Goal: Information Seeking & Learning: Learn about a topic

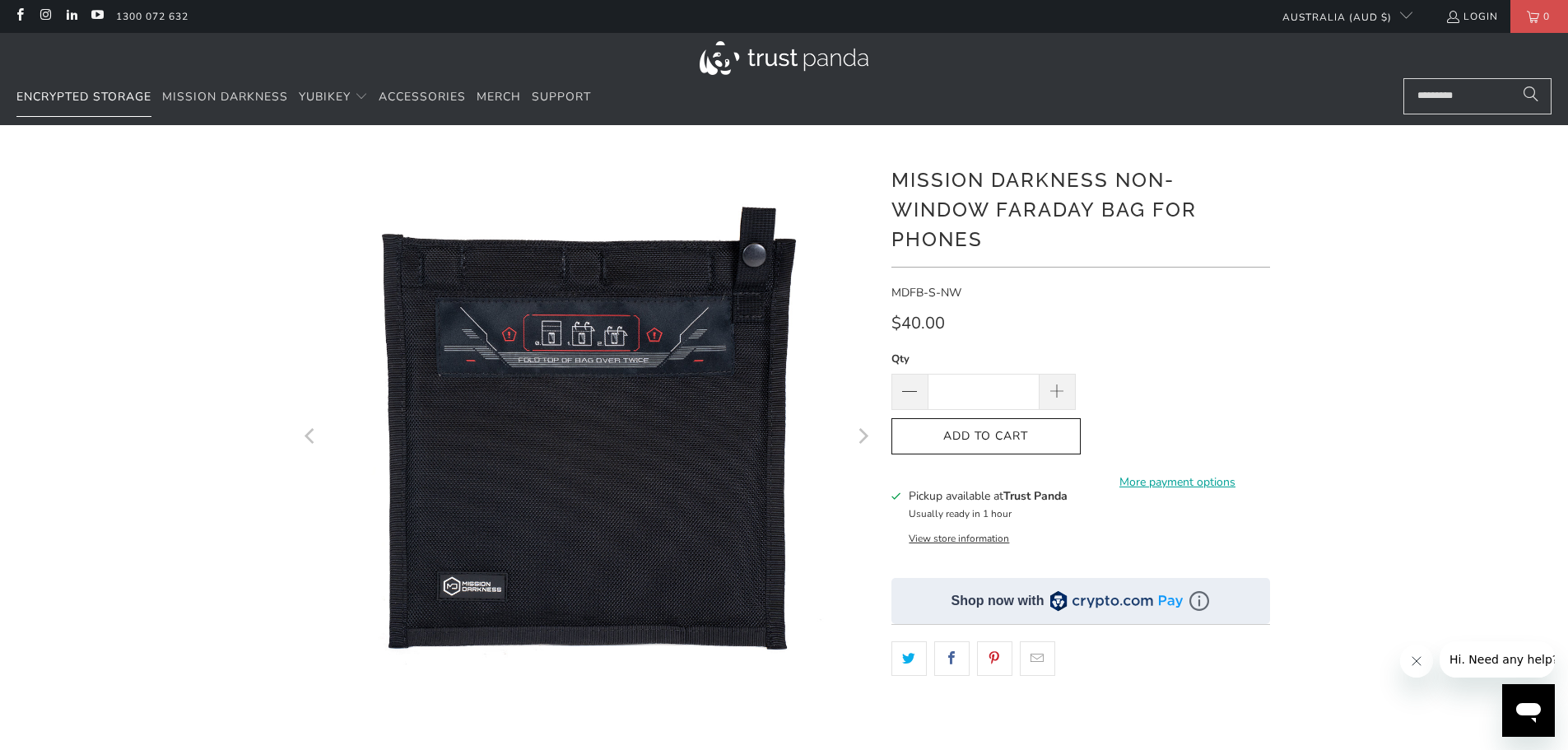
click at [98, 99] on span "Encrypted Storage" at bounding box center [84, 97] width 135 height 16
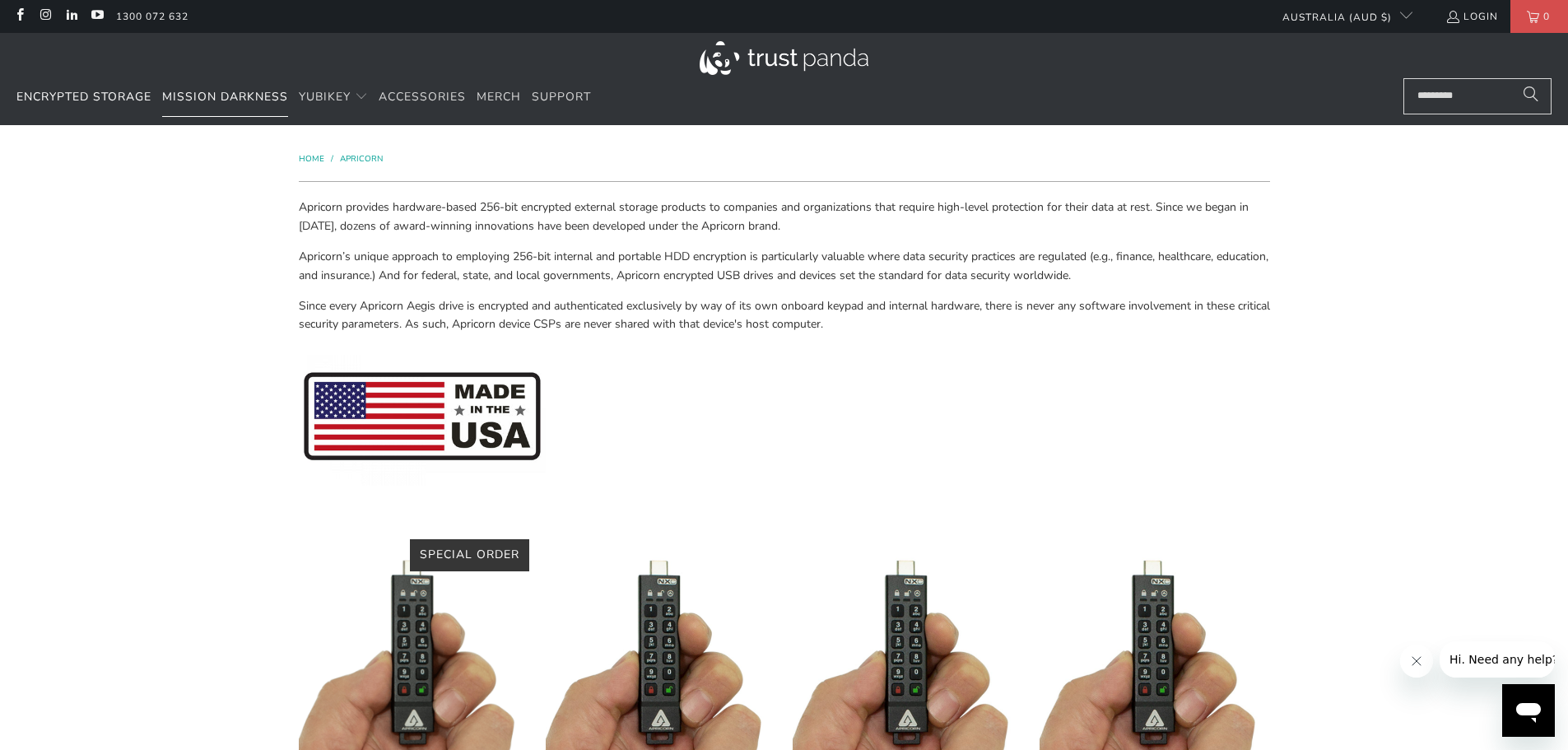
click at [216, 95] on span "Mission Darkness" at bounding box center [226, 97] width 126 height 16
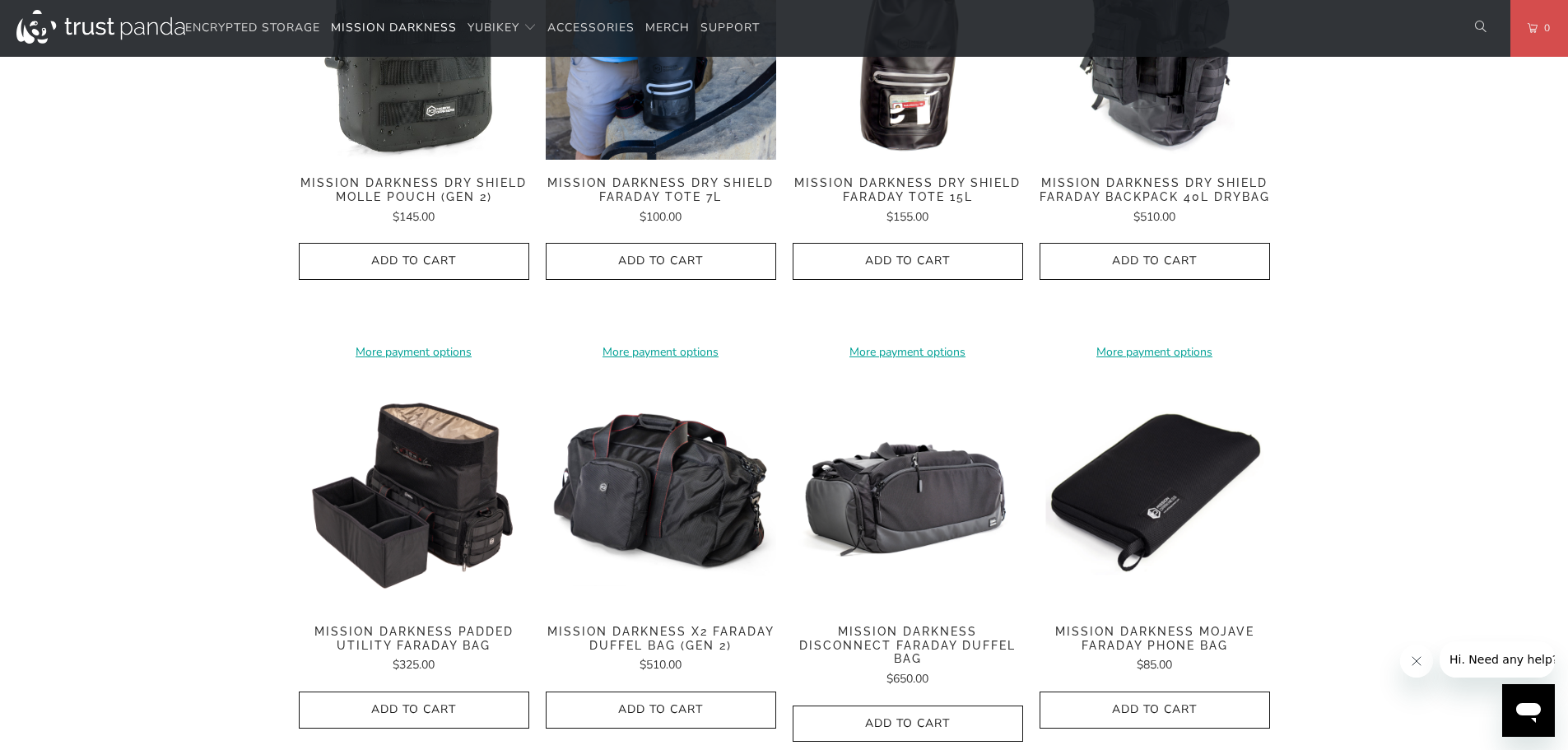
scroll to position [1646, 0]
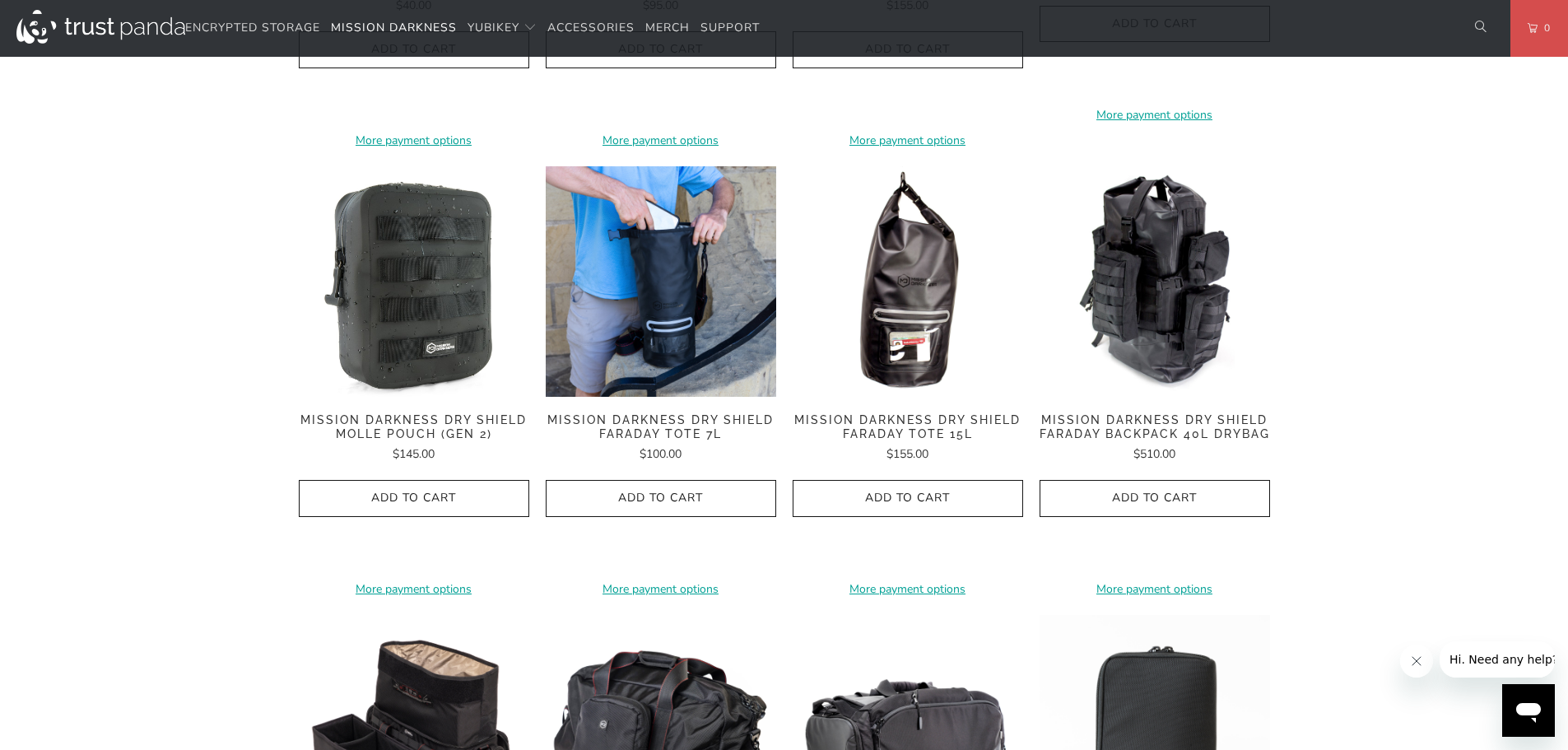
click at [932, 413] on span "Mission Darkness Dry Shield Faraday Tote 15L" at bounding box center [908, 427] width 230 height 28
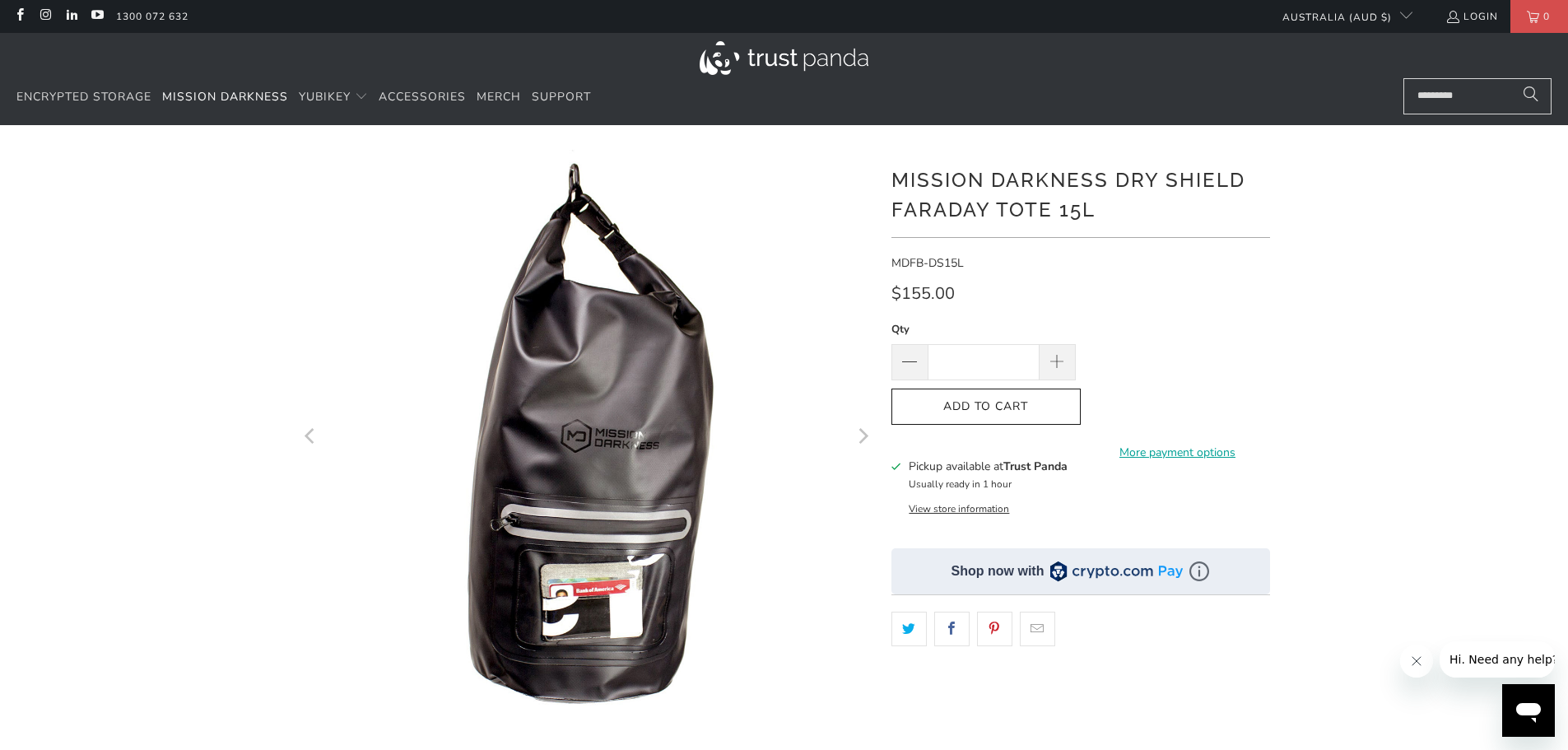
click at [610, 627] on img at bounding box center [566, 279] width 1054 height 1054
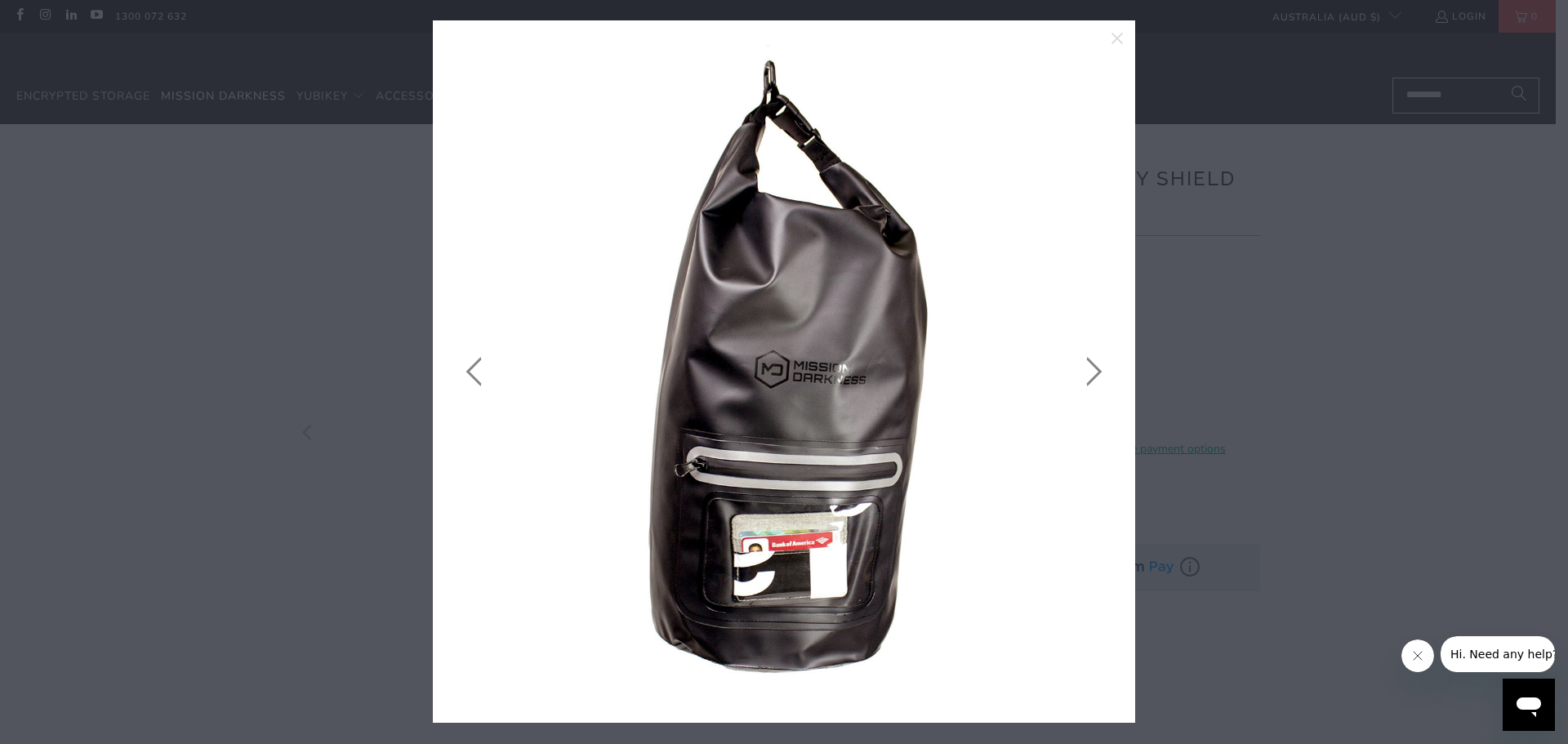
click at [752, 601] on img at bounding box center [784, 371] width 653 height 653
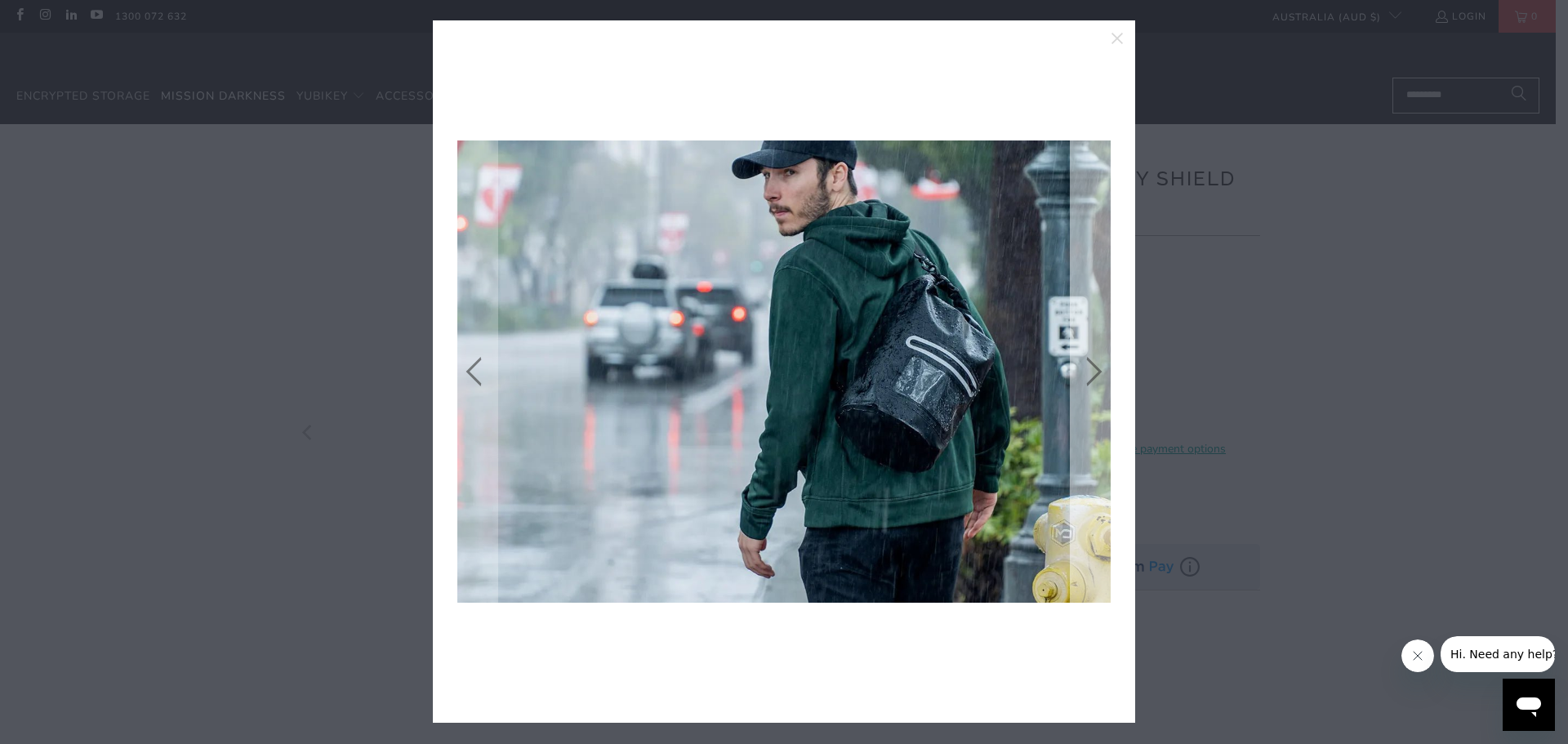
click at [1095, 367] on link at bounding box center [1091, 371] width 41 height 653
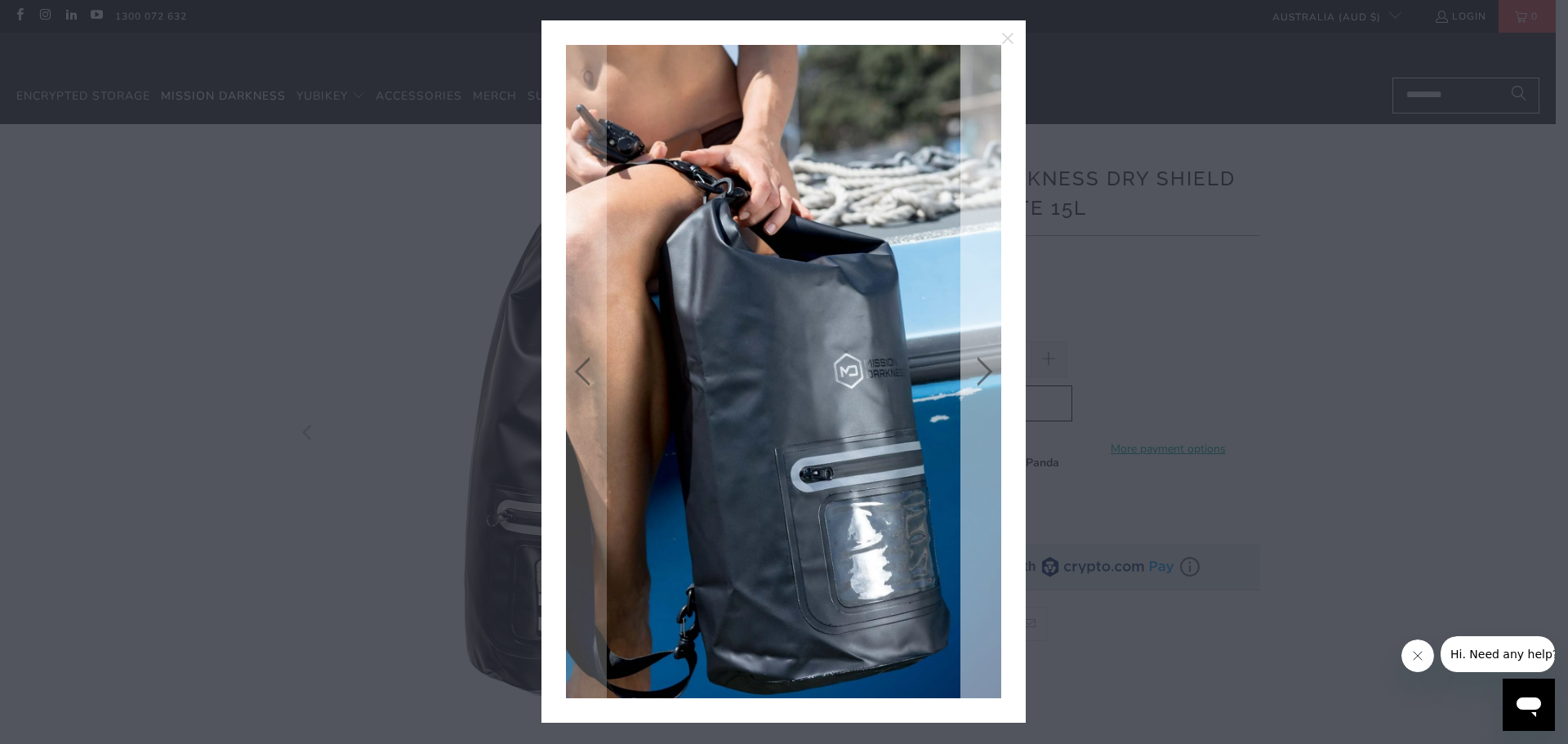
click at [993, 378] on link at bounding box center [981, 371] width 41 height 653
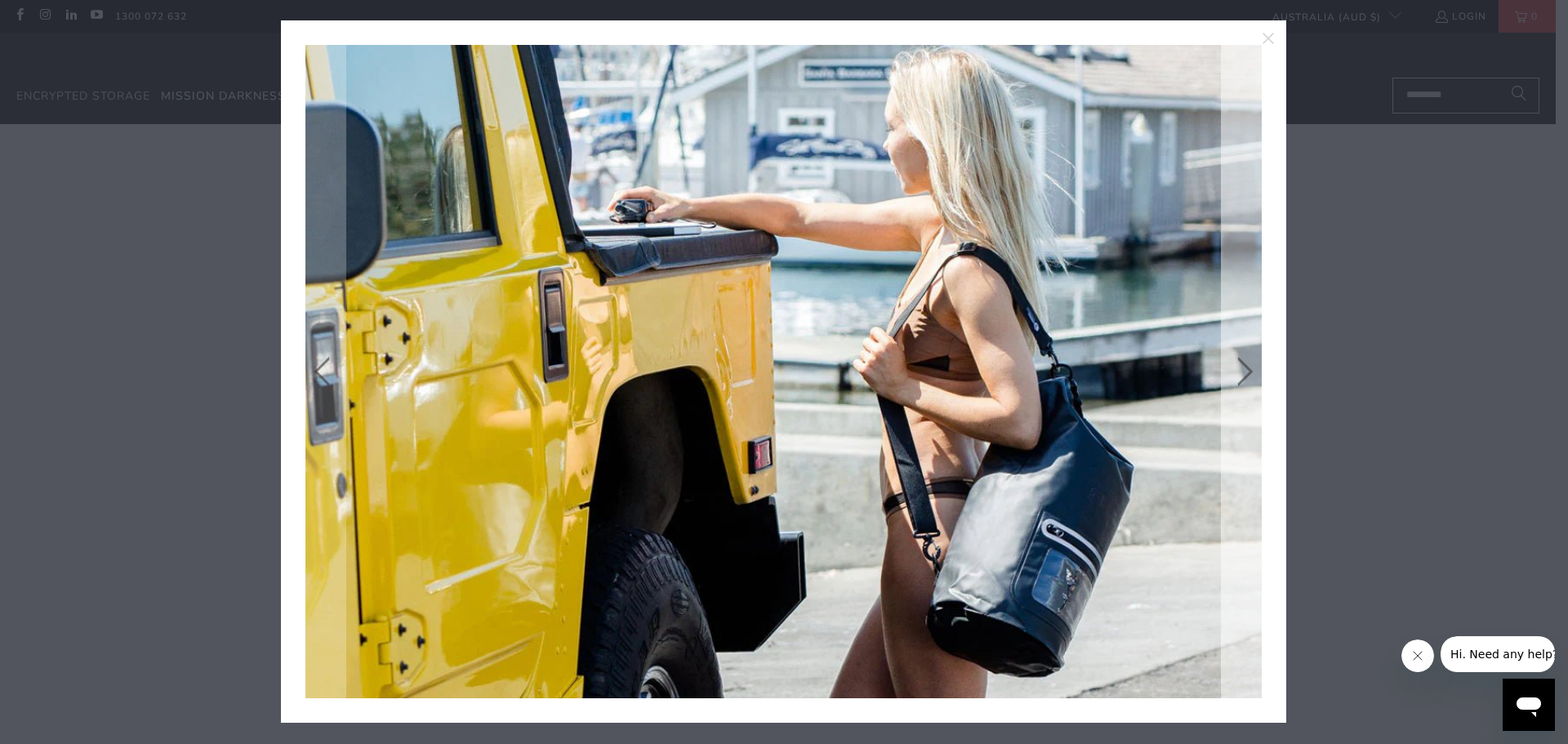
click at [1238, 374] on link at bounding box center [1242, 371] width 41 height 653
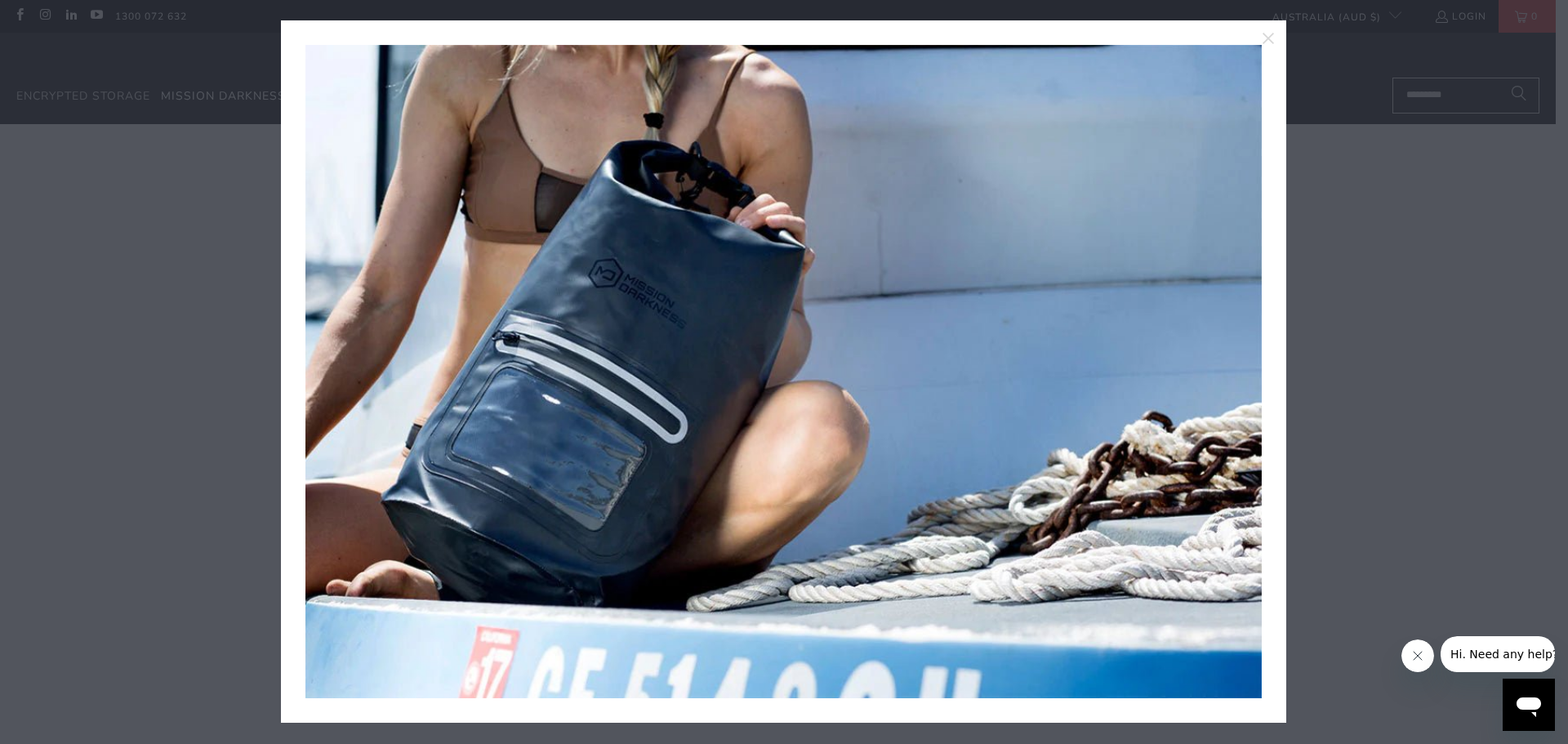
click at [1238, 374] on link at bounding box center [1242, 371] width 41 height 653
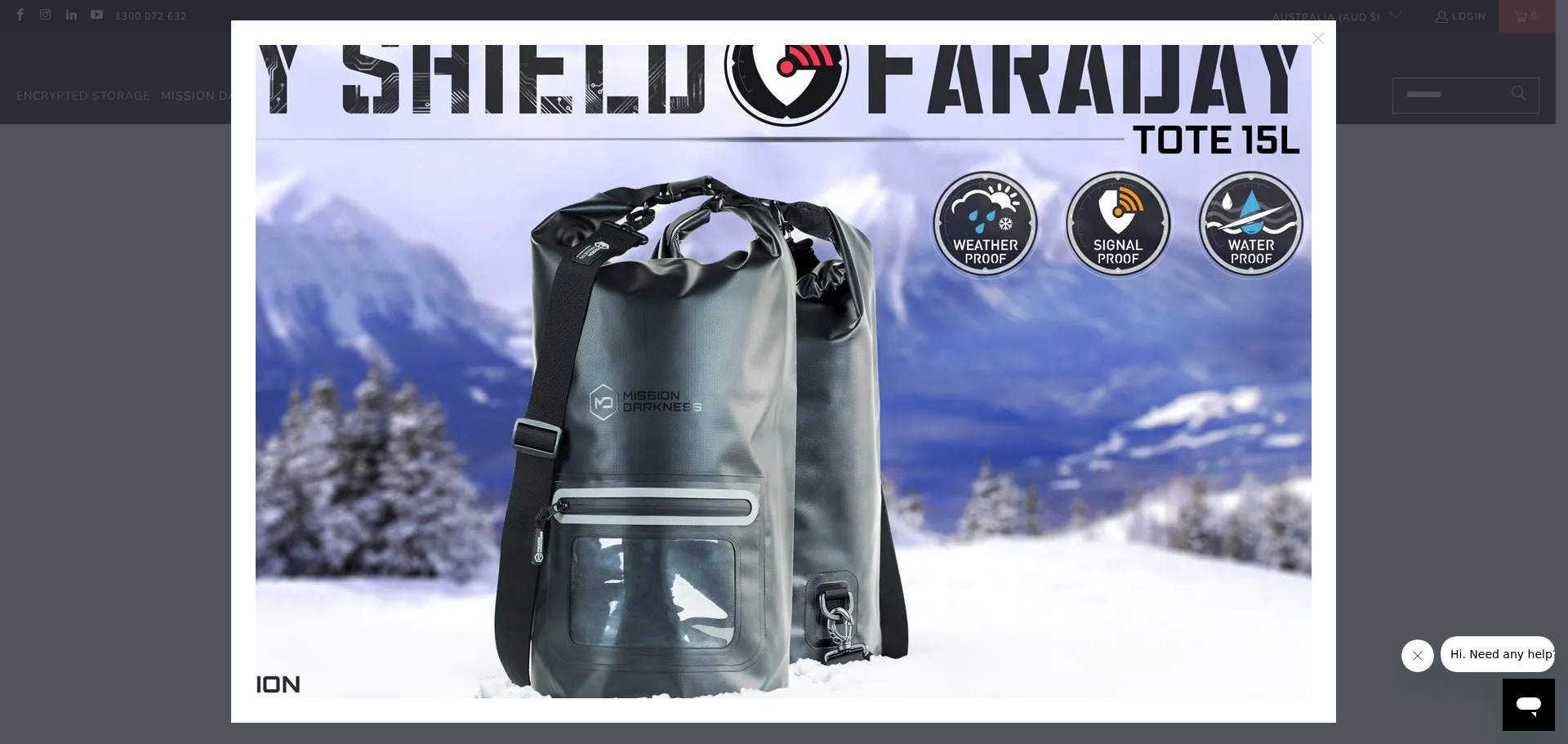
click at [1238, 374] on img at bounding box center [710, 371] width 1225 height 758
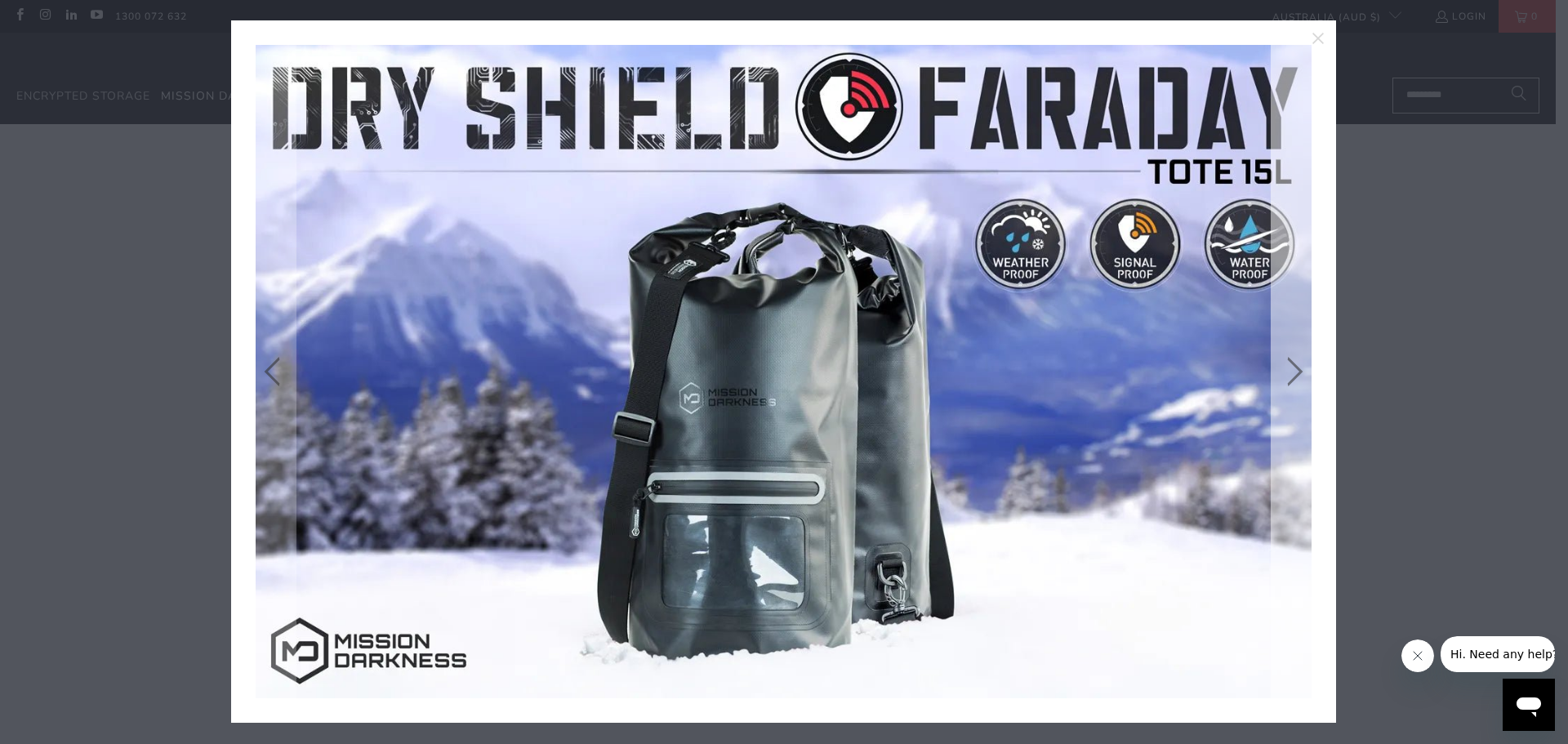
click at [1309, 377] on link at bounding box center [1292, 371] width 41 height 653
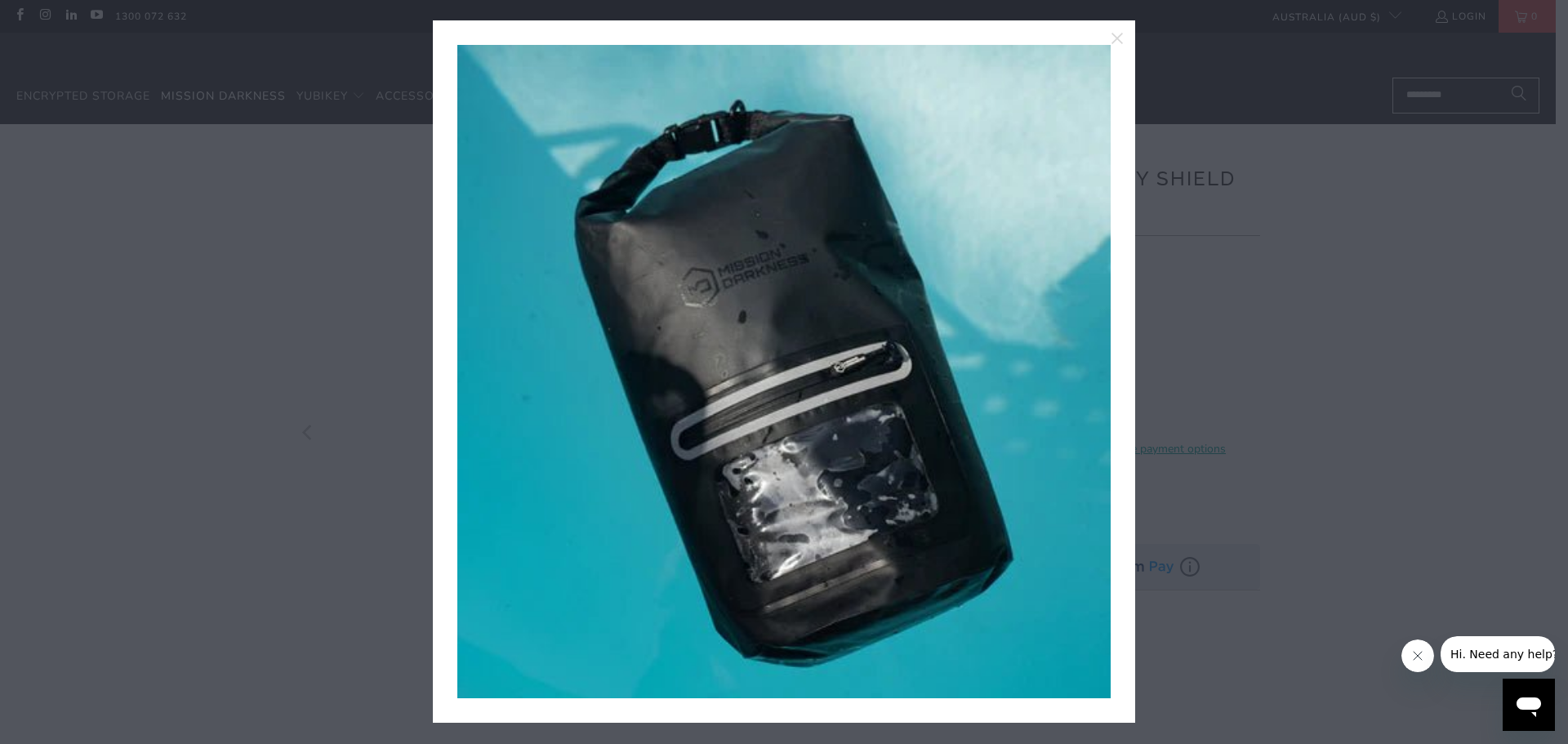
click at [1309, 377] on div at bounding box center [784, 372] width 1568 height 744
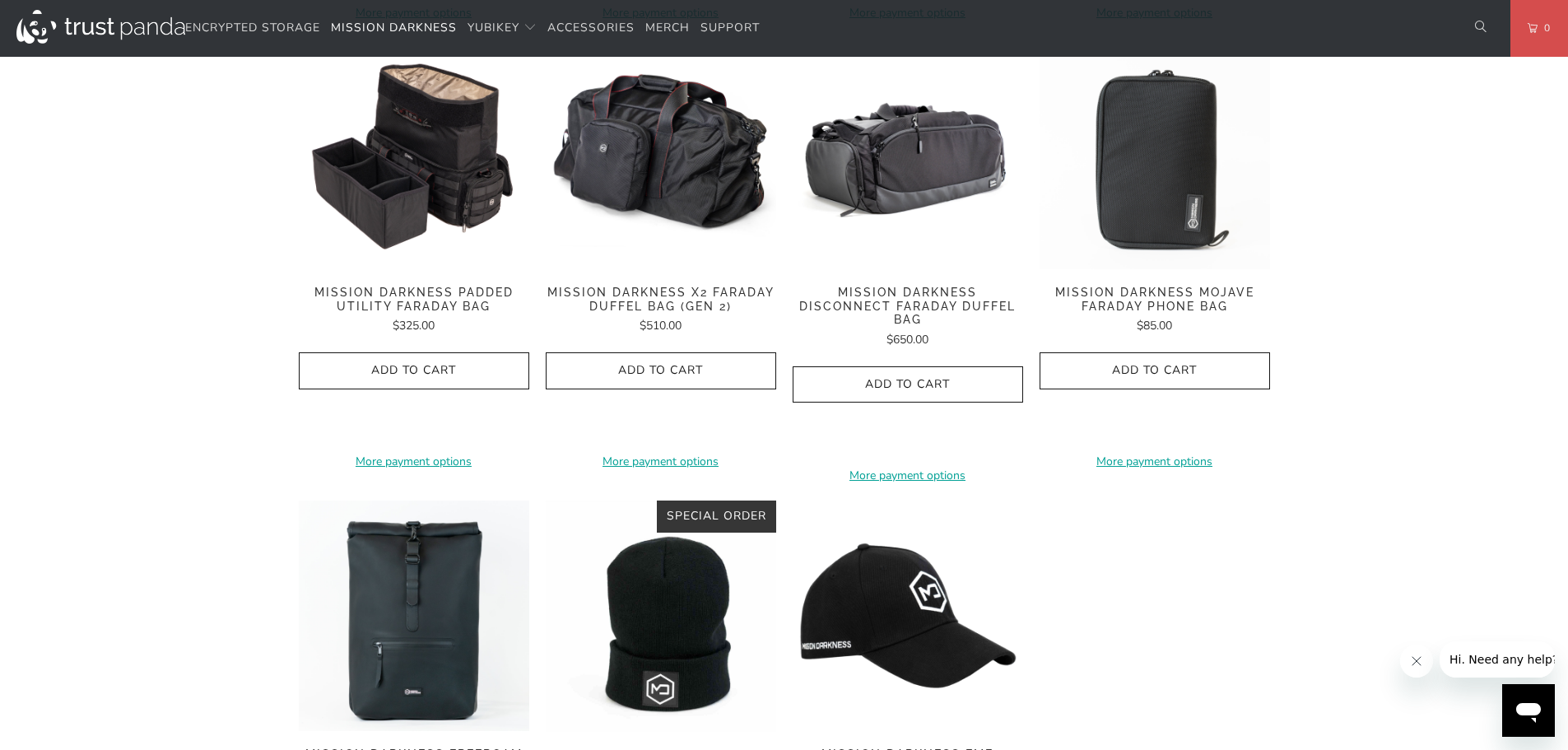
scroll to position [2058, 0]
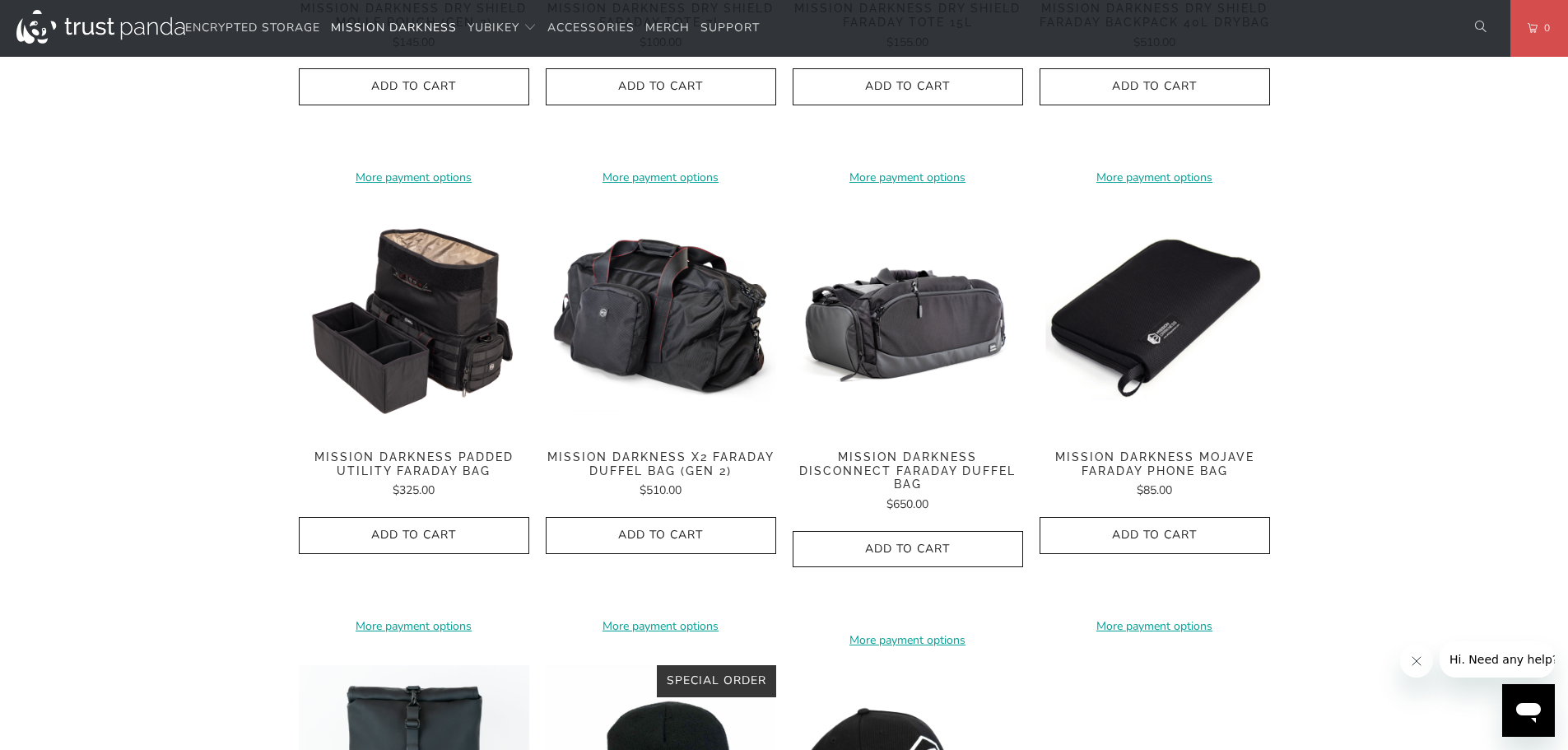
click at [1159, 308] on img at bounding box center [1155, 318] width 230 height 230
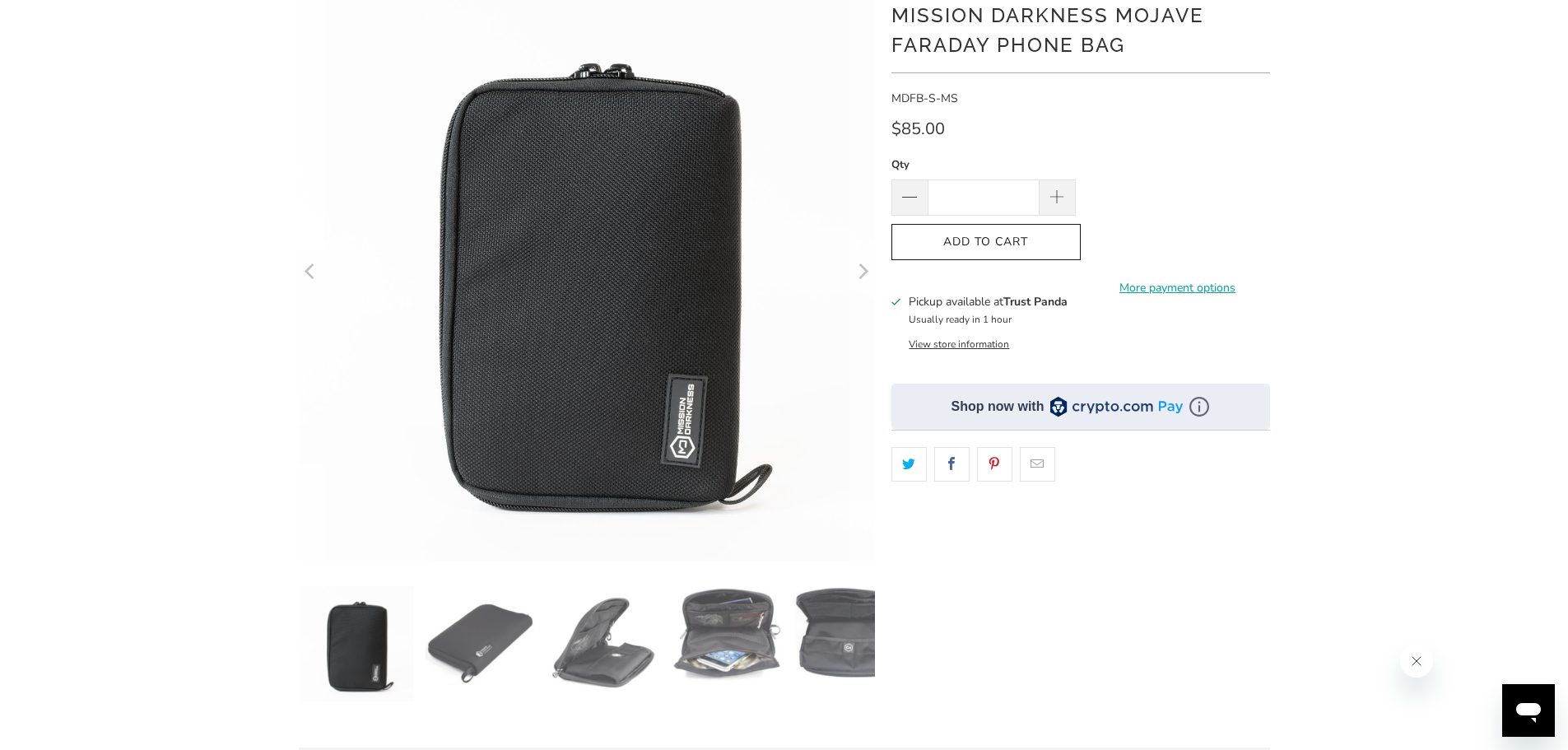
click at [868, 272] on icon "Next" at bounding box center [864, 273] width 10 height 16
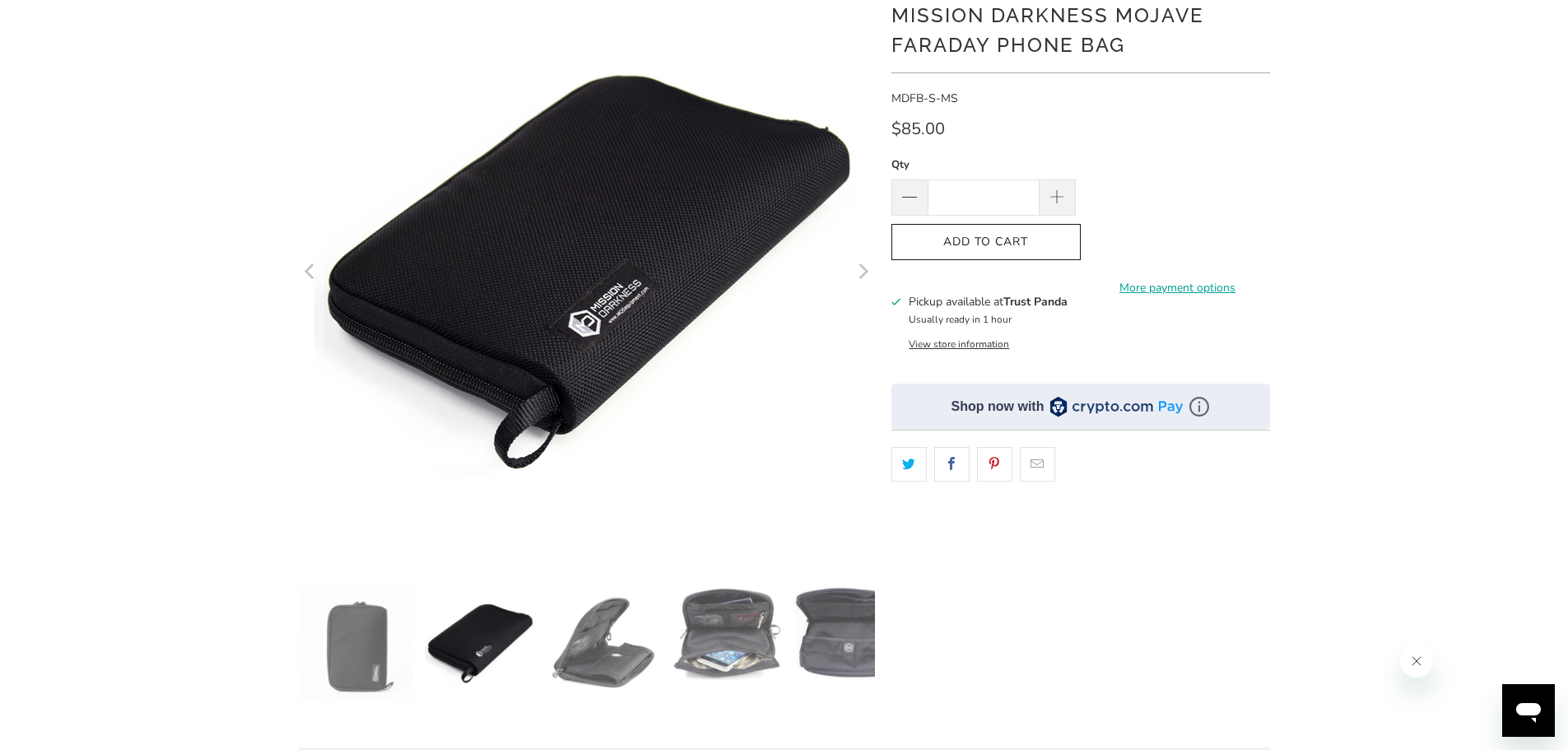
click at [868, 272] on icon "Next" at bounding box center [864, 273] width 10 height 16
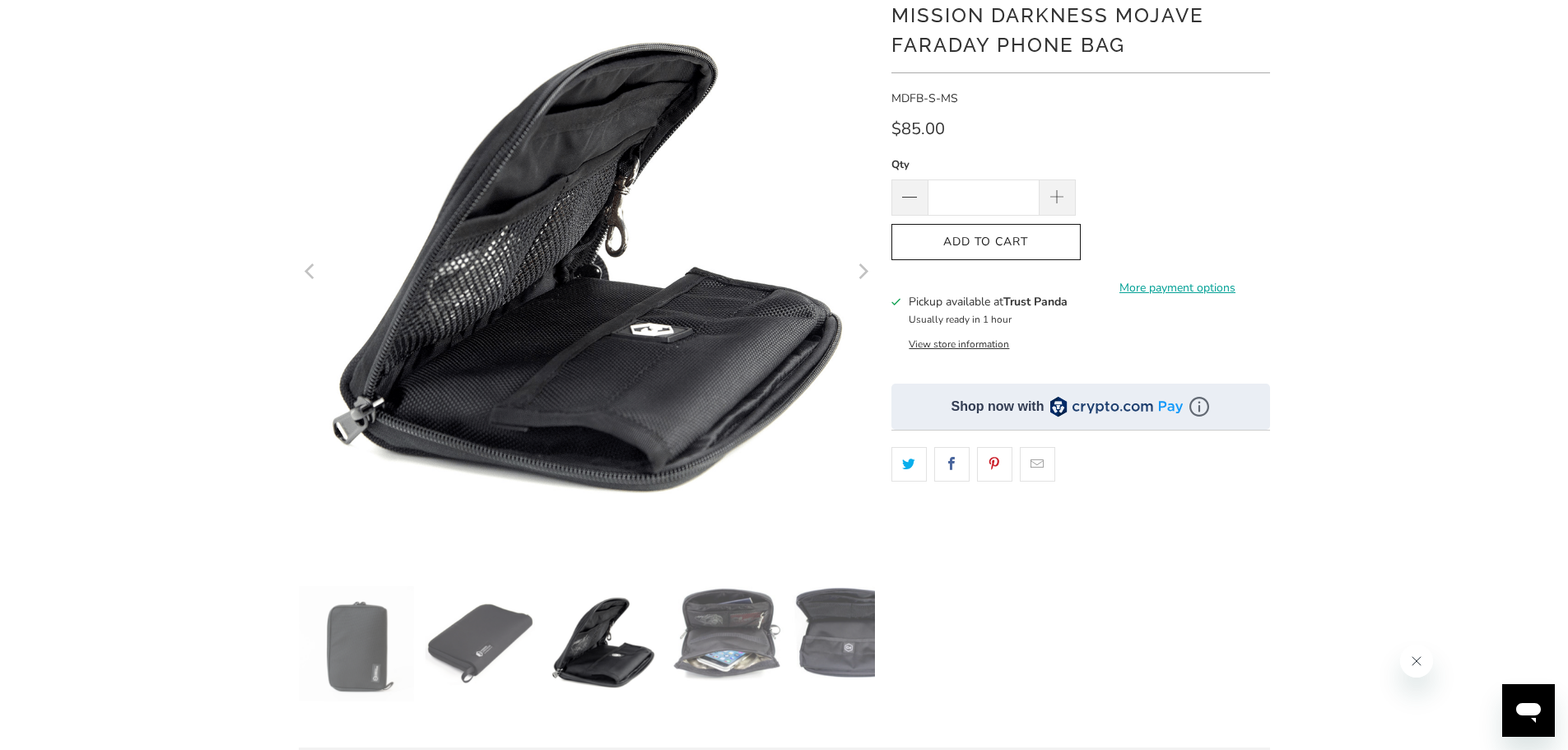
click at [868, 272] on icon "Next" at bounding box center [864, 273] width 10 height 16
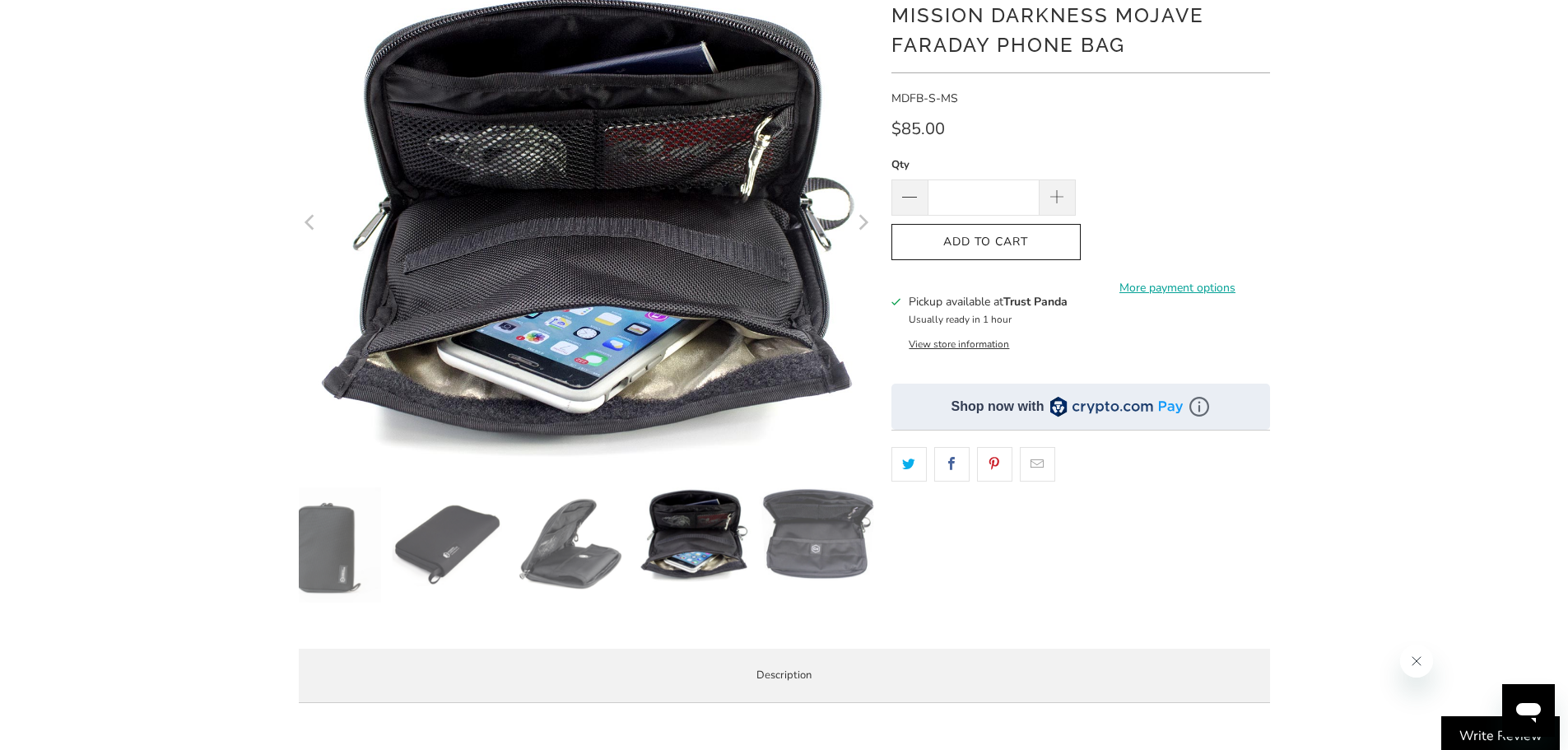
click at [868, 272] on icon "Next" at bounding box center [862, 224] width 16 height 287
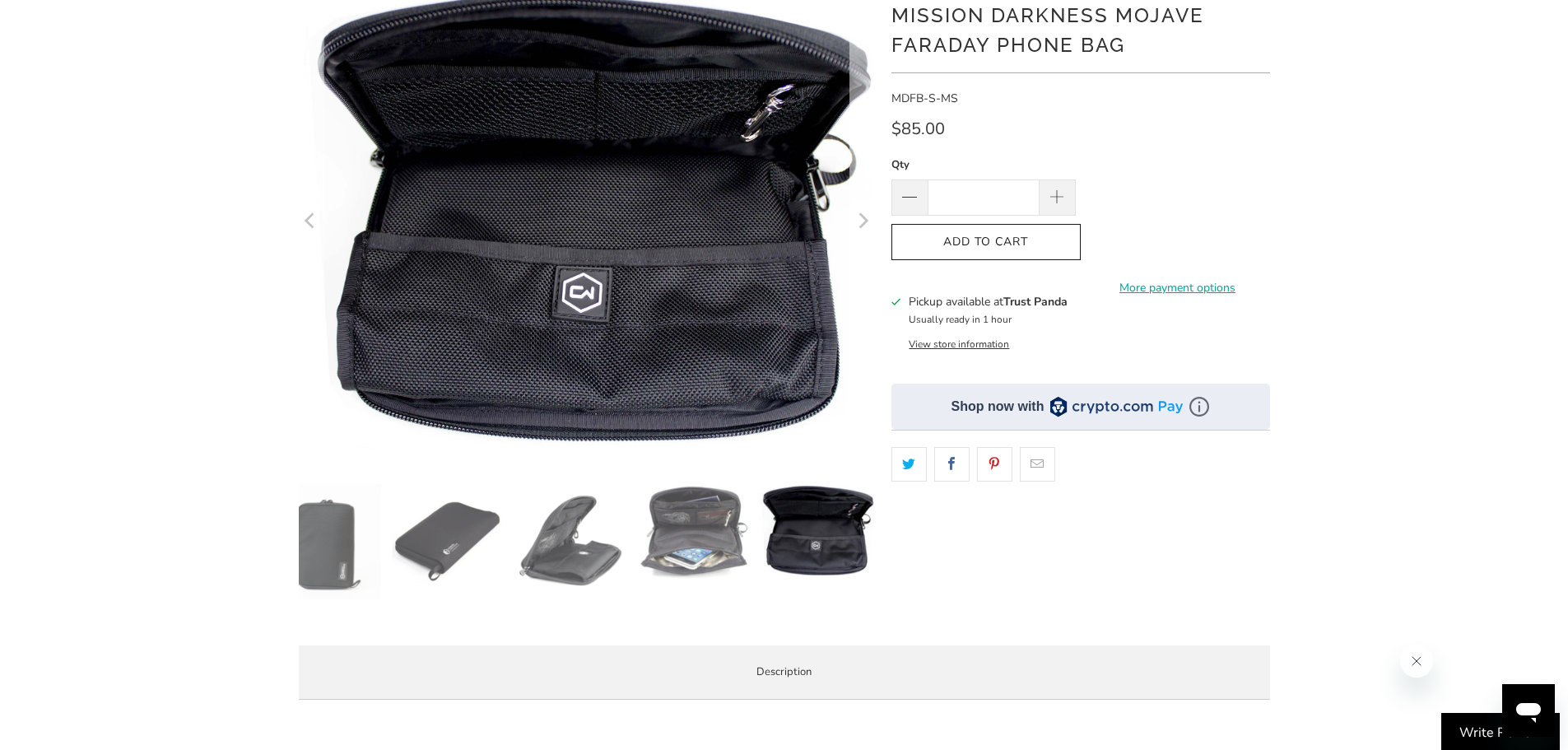
click at [868, 272] on icon "Next" at bounding box center [862, 222] width 16 height 285
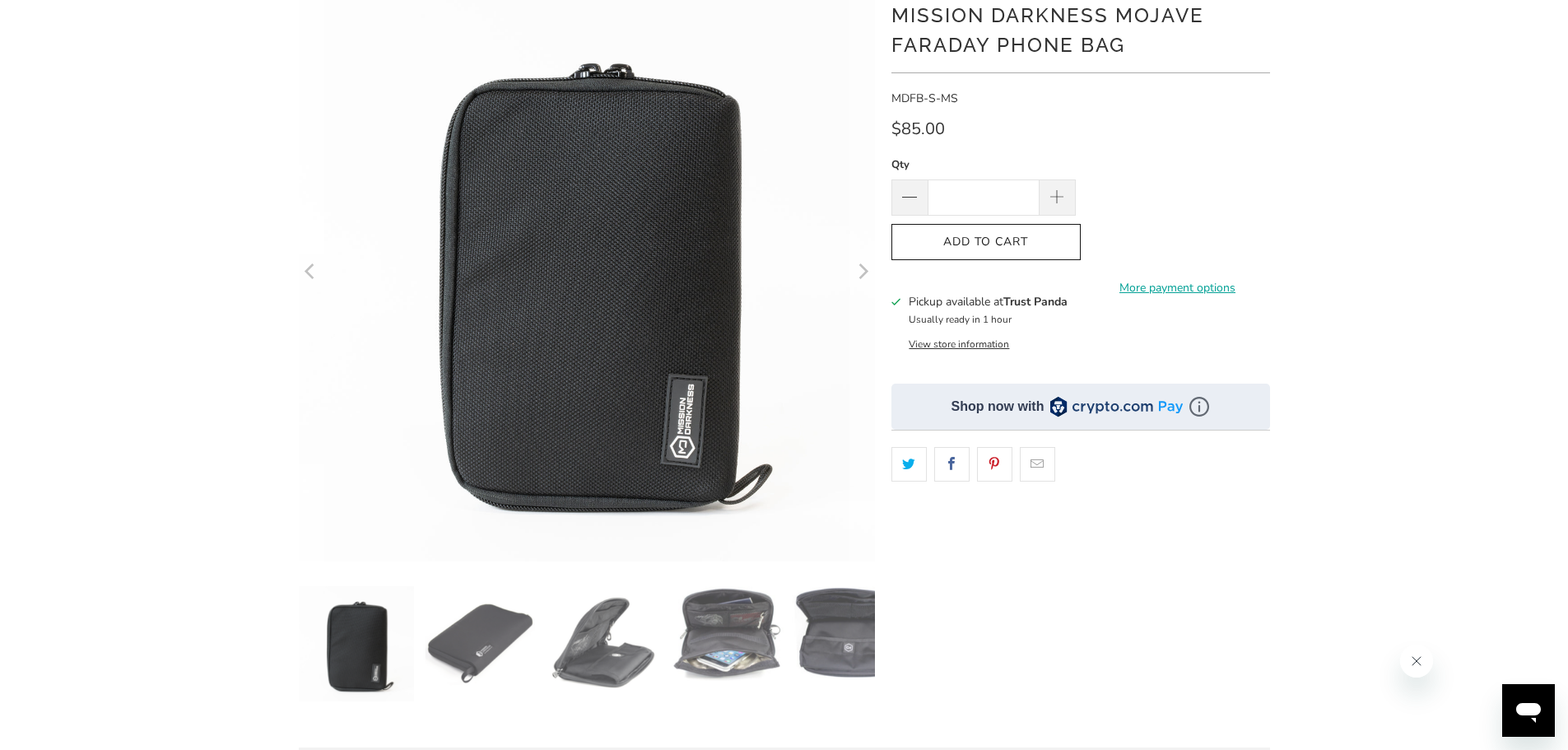
click at [868, 272] on icon "Next" at bounding box center [864, 273] width 10 height 16
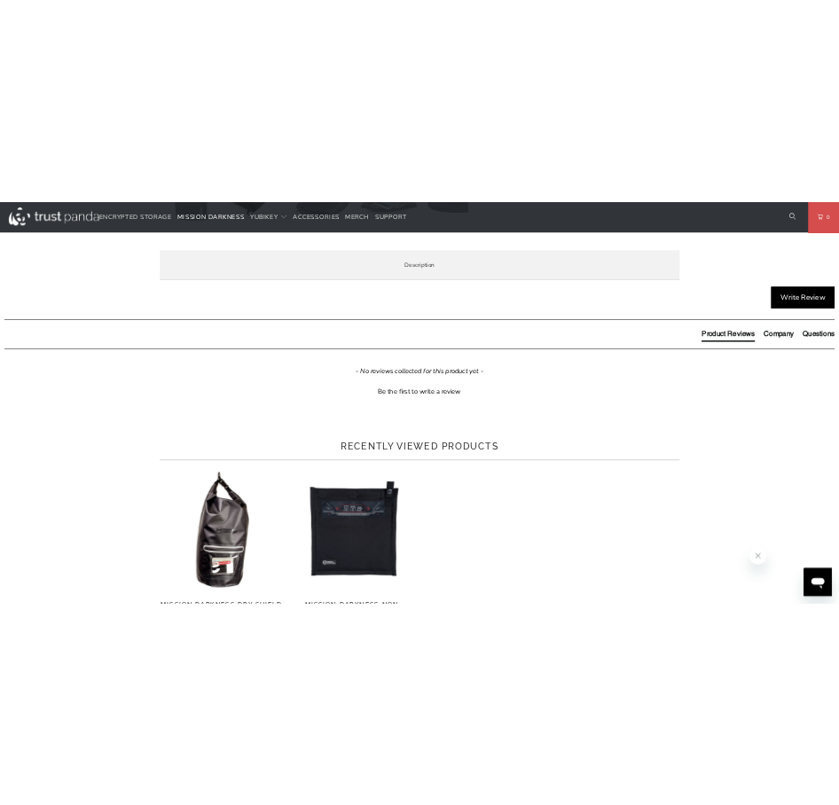
scroll to position [887, 0]
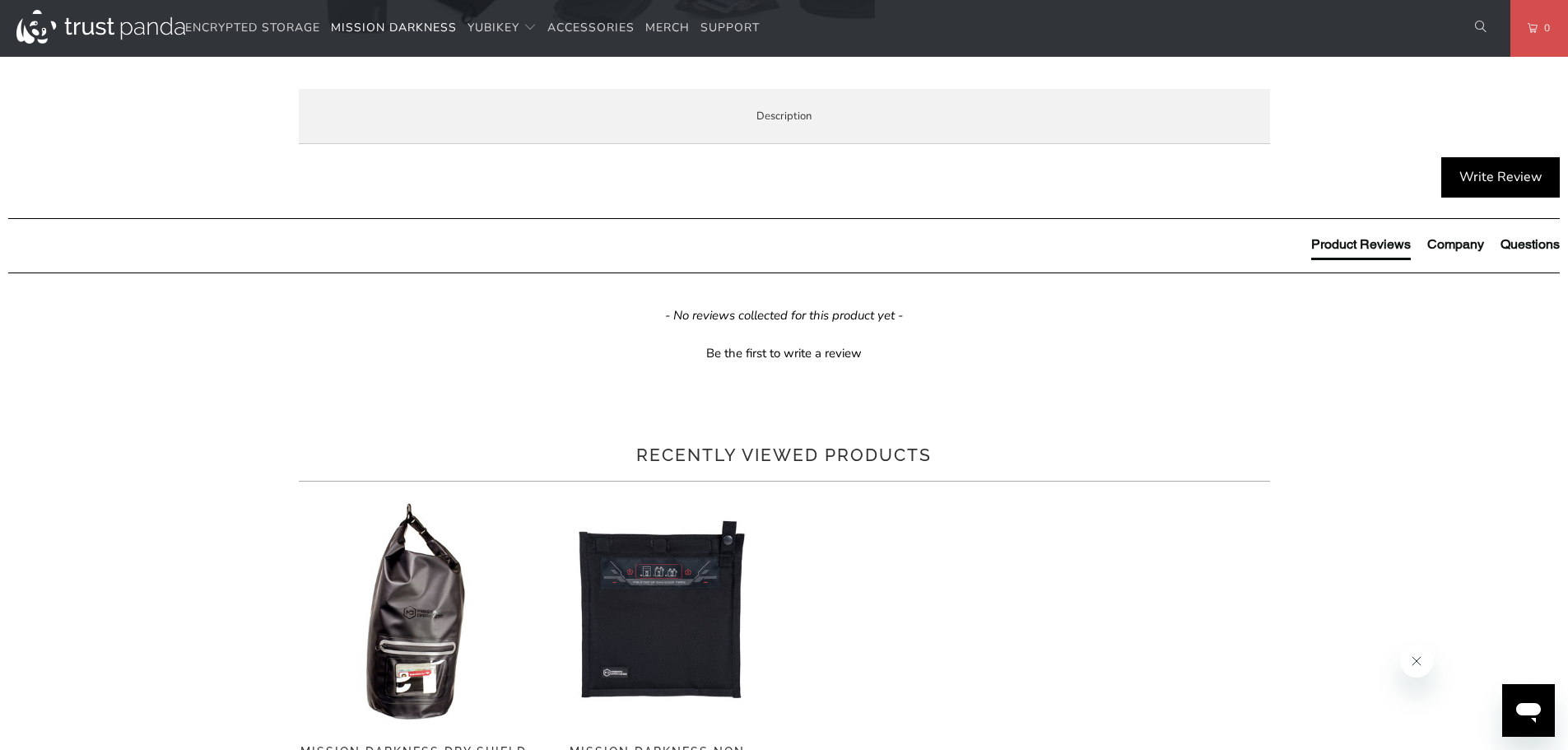
click at [0, 0] on p "The Mission Darkness™ Mojave Faraday Phone Bag is a multi-functional travel bag…" at bounding box center [0, 0] width 0 height 0
drag, startPoint x: 1033, startPoint y: 490, endPoint x: 686, endPoint y: 507, distance: 347.4
click at [0, 0] on p "The Mission Darkness™ Mojave Faraday Phone Bag is a multi-functional travel bag…" at bounding box center [0, 0] width 0 height 0
copy p "blocking hacking, tracking, remote accessing of the camera and microphone, data…"
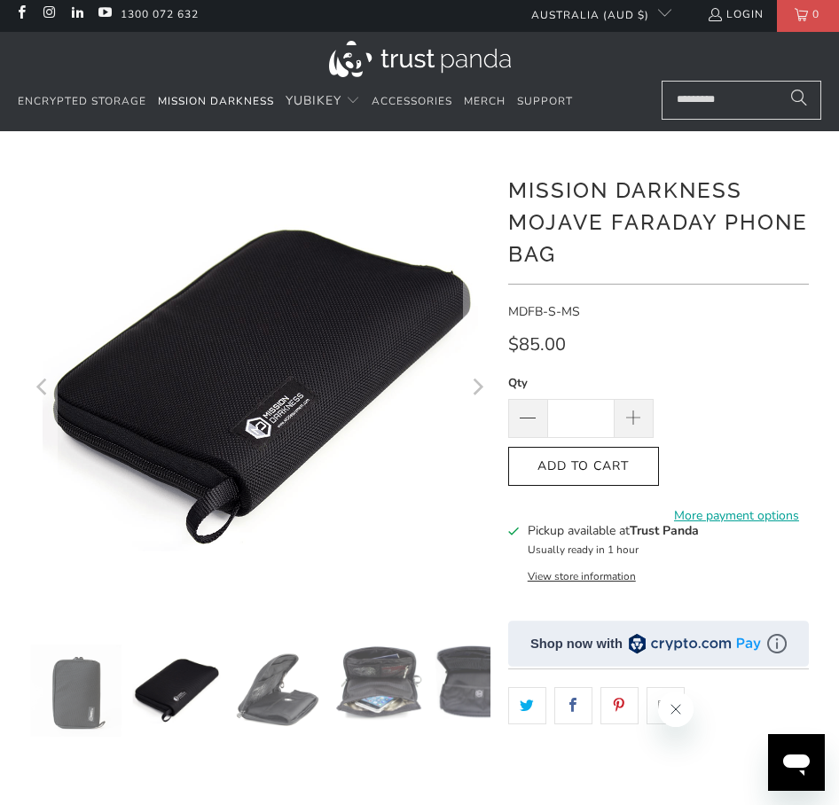
scroll to position [0, 0]
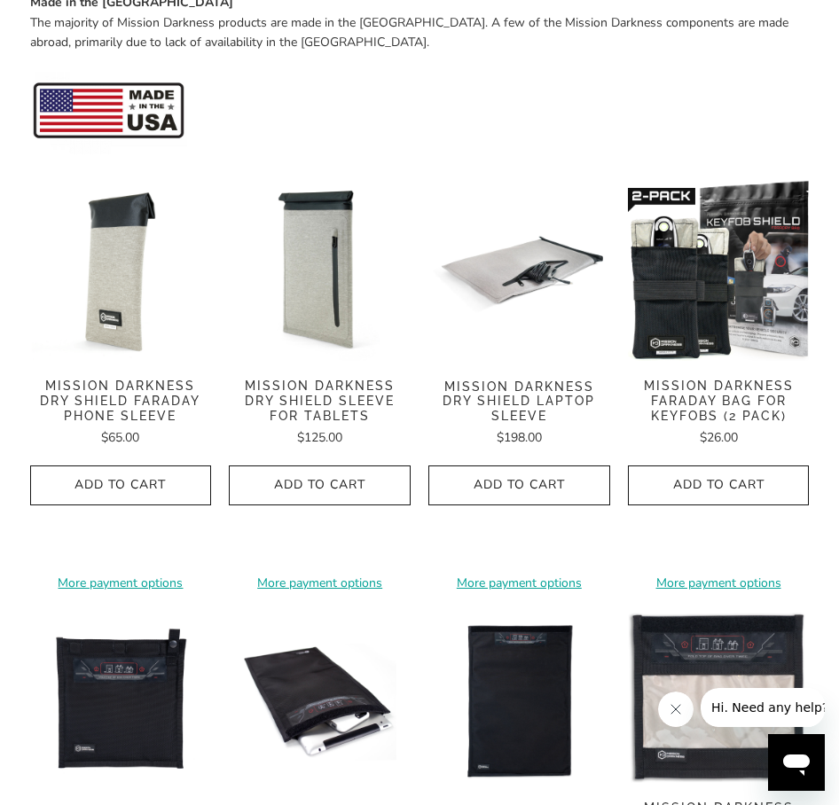
scroll to position [887, 0]
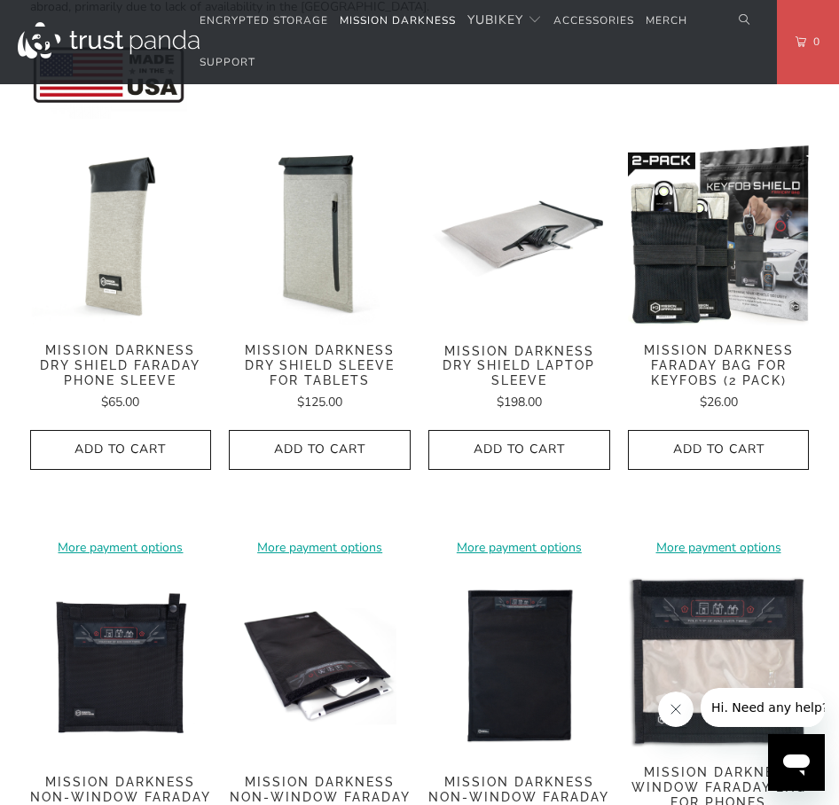
click at [724, 387] on span "Mission Darkness Faraday Bag for Keyfobs (2 pack)" at bounding box center [719, 365] width 182 height 44
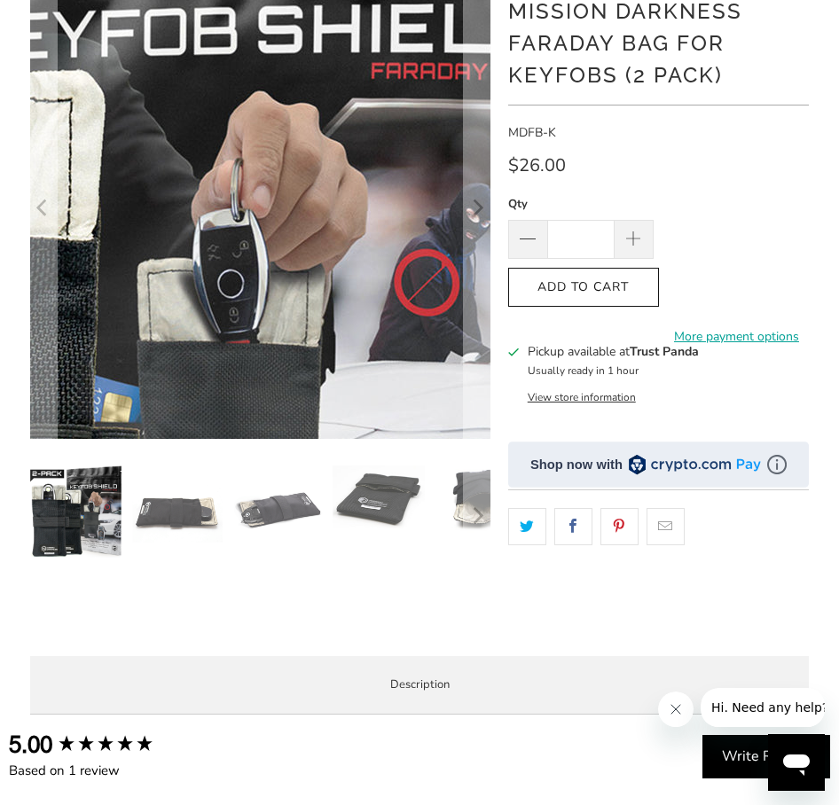
scroll to position [177, 0]
